Goal: Task Accomplishment & Management: Manage account settings

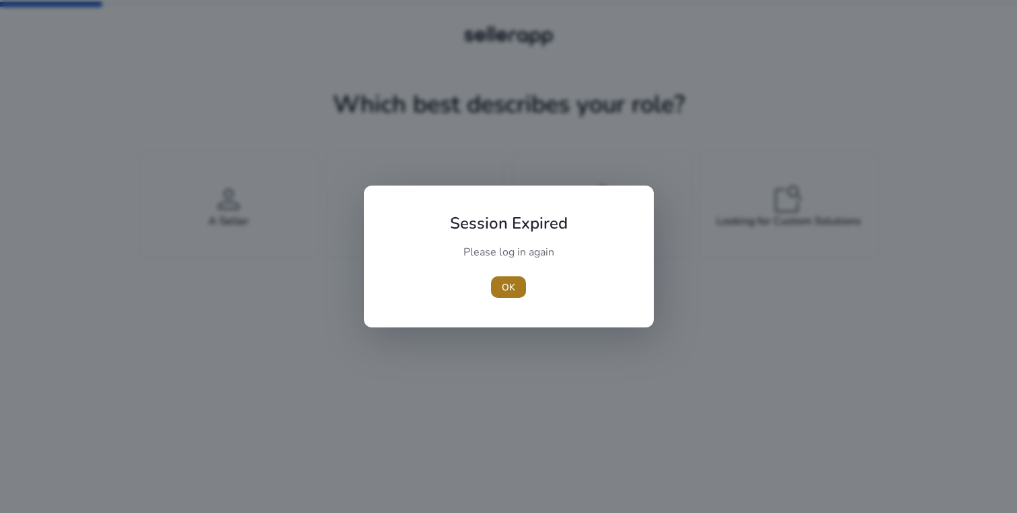
click at [509, 278] on span "button" at bounding box center [508, 287] width 35 height 32
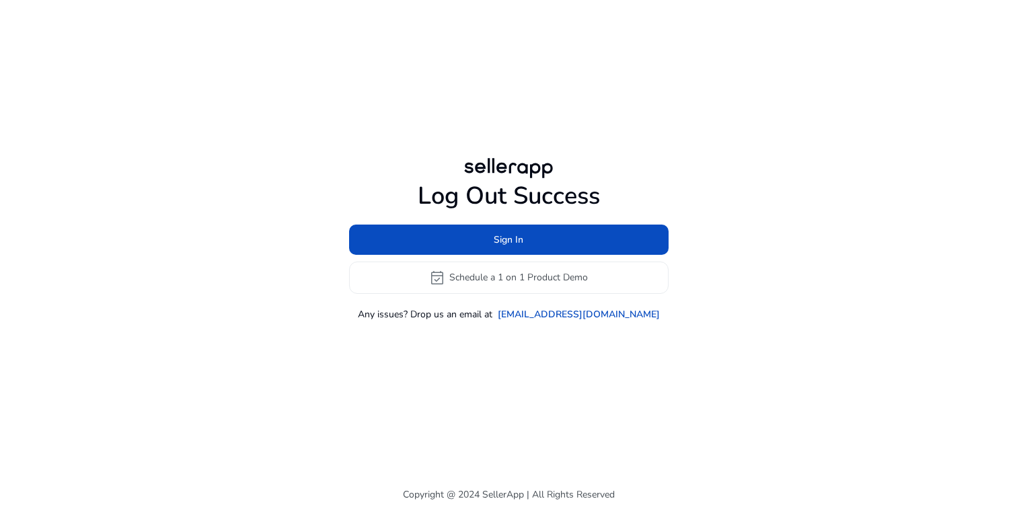
drag, startPoint x: 537, startPoint y: 239, endPoint x: 455, endPoint y: 435, distance: 211.4
click at [455, 435] on div "Log Out Success Sign In event_available Schedule a 1 on 1 Product Demo Any issu…" at bounding box center [509, 238] width 774 height 476
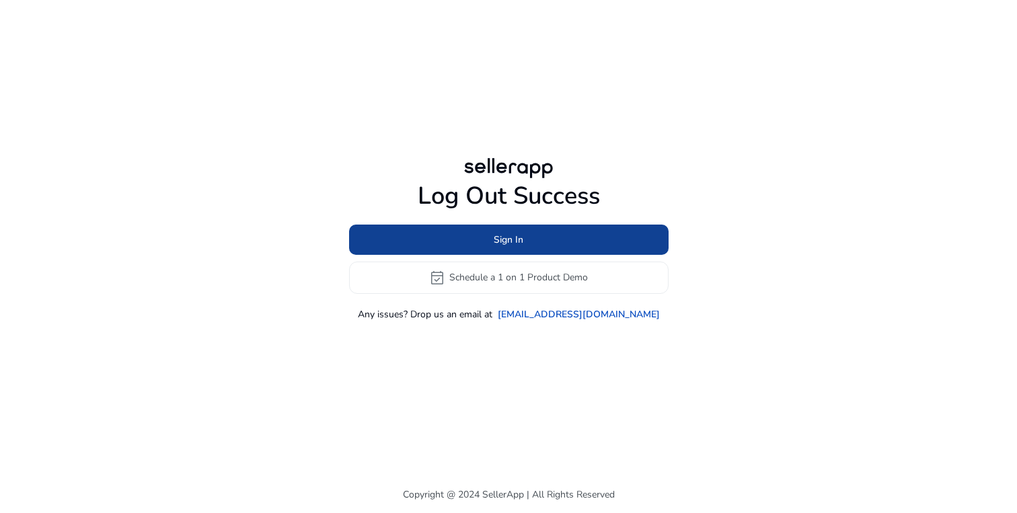
click at [535, 242] on span at bounding box center [509, 239] width 320 height 32
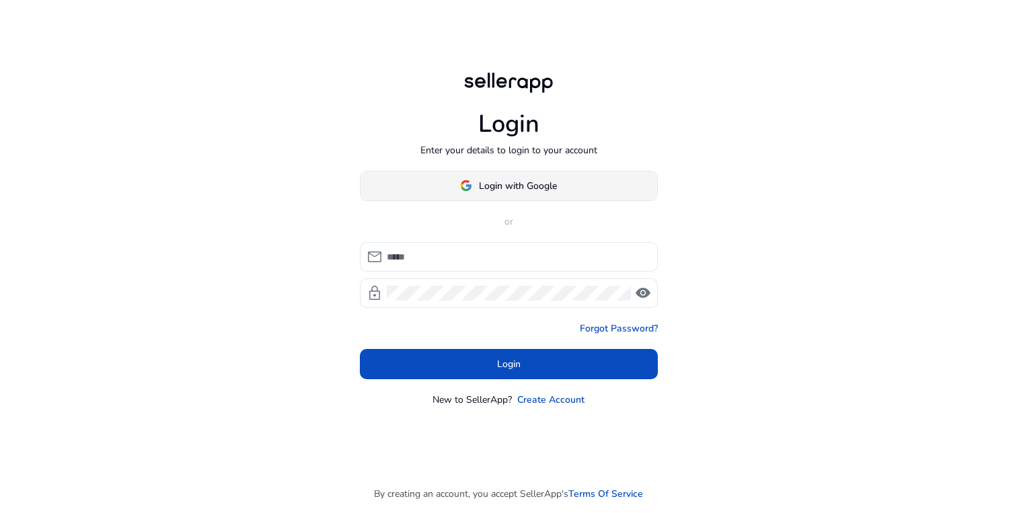
click at [520, 183] on span "Login with Google" at bounding box center [518, 186] width 78 height 14
